Goal: Information Seeking & Learning: Learn about a topic

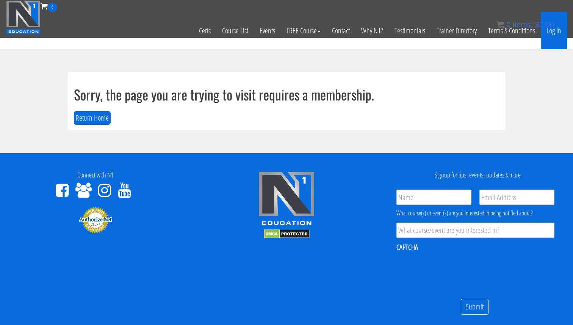
click at [559, 34] on link "Log In" at bounding box center [554, 30] width 26 height 37
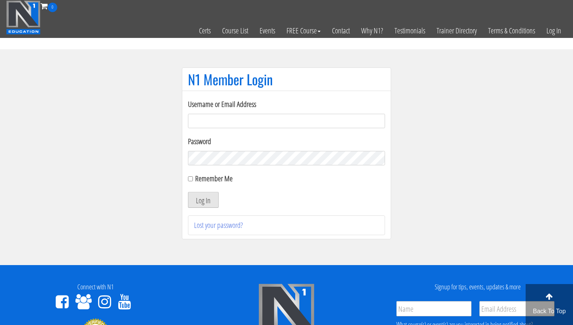
type input "[EMAIL_ADDRESS][DOMAIN_NAME]"
click at [210, 202] on button "Log In" at bounding box center [203, 200] width 31 height 16
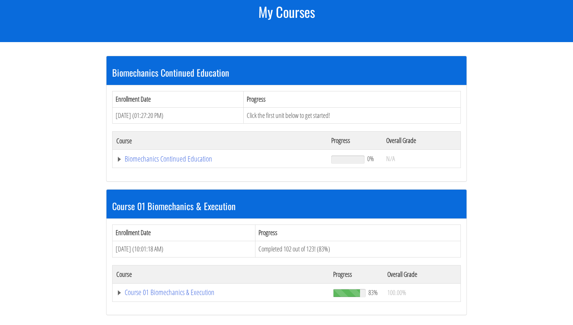
scroll to position [105, 0]
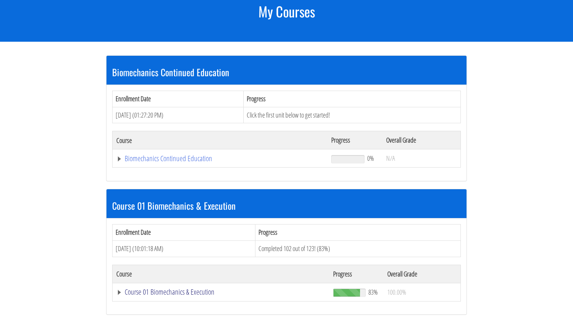
click at [184, 162] on link "Course 01 Biomechanics & Execution" at bounding box center [219, 159] width 207 height 8
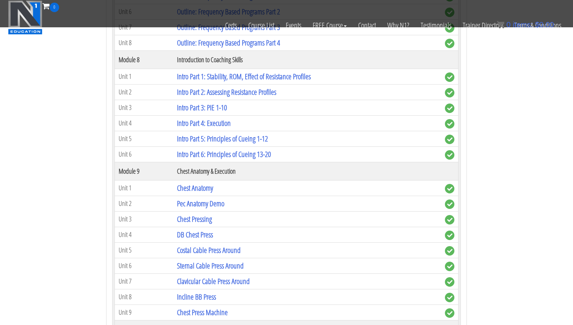
scroll to position [1195, 0]
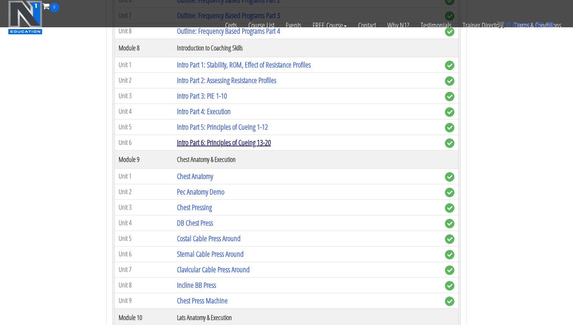
click at [248, 145] on link "Intro Part 6: Principles of Cueing 13-20" at bounding box center [224, 142] width 94 height 10
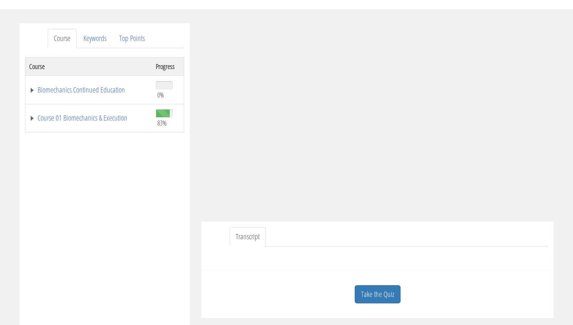
scroll to position [69, 0]
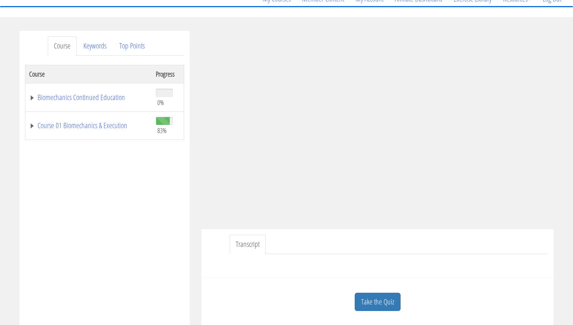
click at [254, 244] on link "Transcript" at bounding box center [248, 244] width 36 height 19
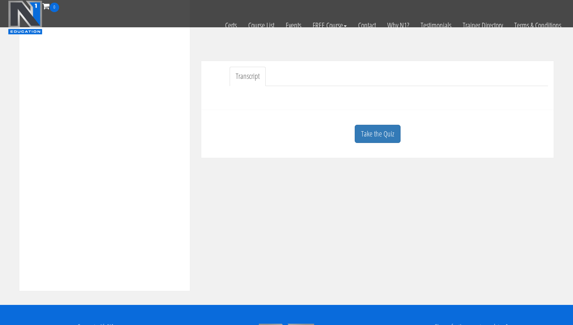
scroll to position [190, 0]
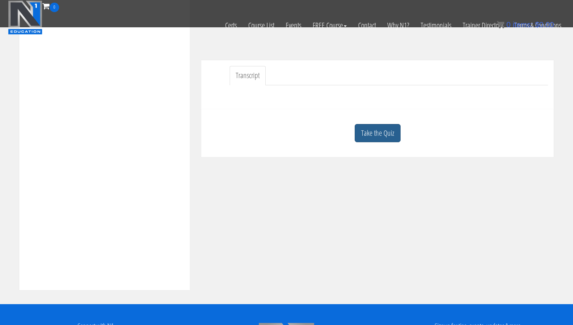
click at [384, 137] on link "Take the Quiz" at bounding box center [378, 133] width 46 height 19
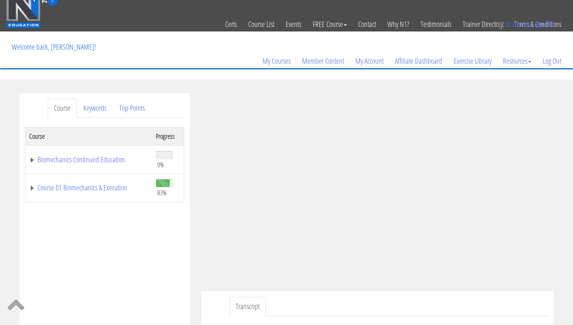
scroll to position [0, 0]
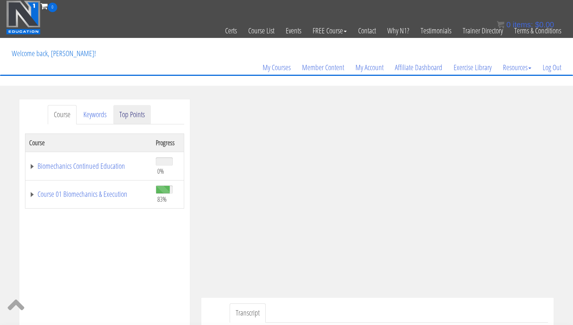
click at [122, 108] on link "Top Points" at bounding box center [132, 114] width 38 height 19
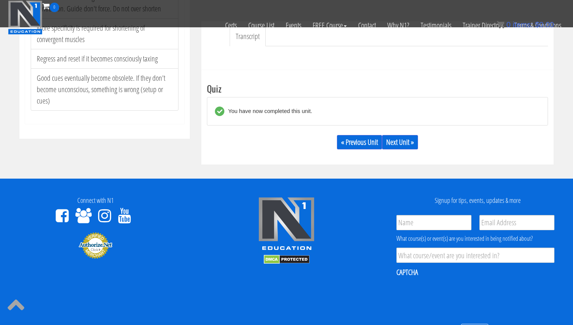
scroll to position [237, 0]
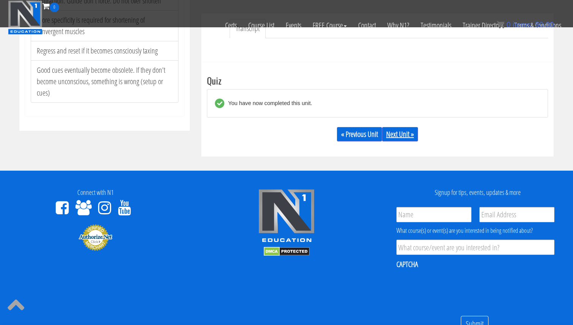
click at [403, 135] on link "Next Unit »" at bounding box center [400, 134] width 36 height 14
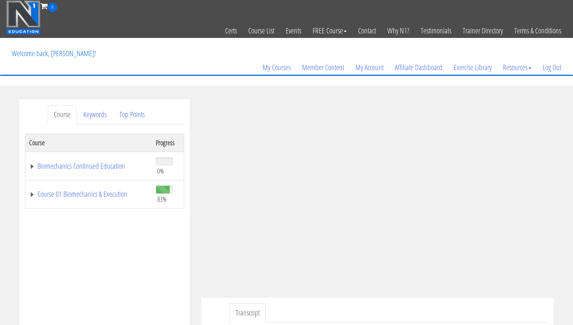
click at [470, 304] on ul "Transcript" at bounding box center [389, 312] width 318 height 19
